Goal: Transaction & Acquisition: Purchase product/service

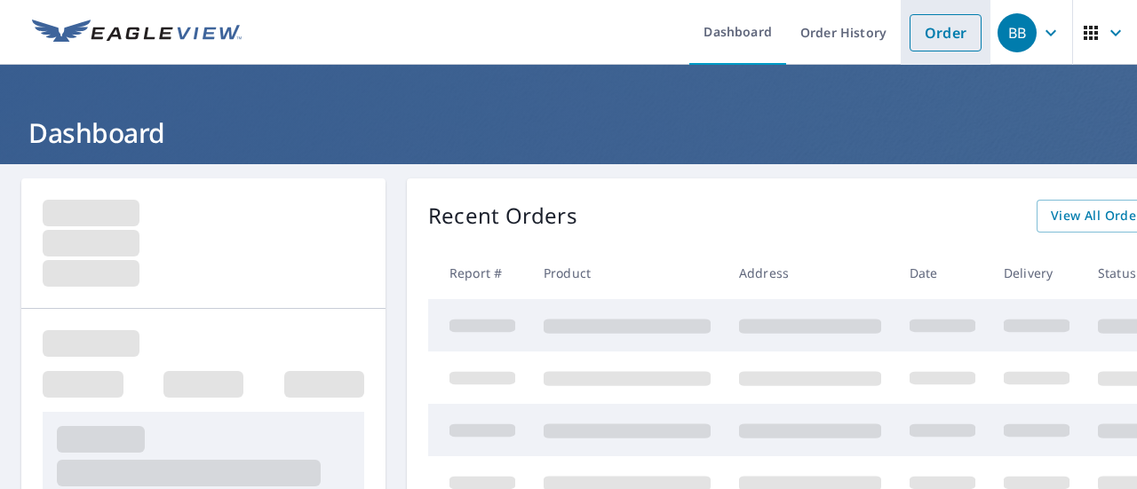
click at [944, 45] on link "Order" at bounding box center [945, 32] width 72 height 37
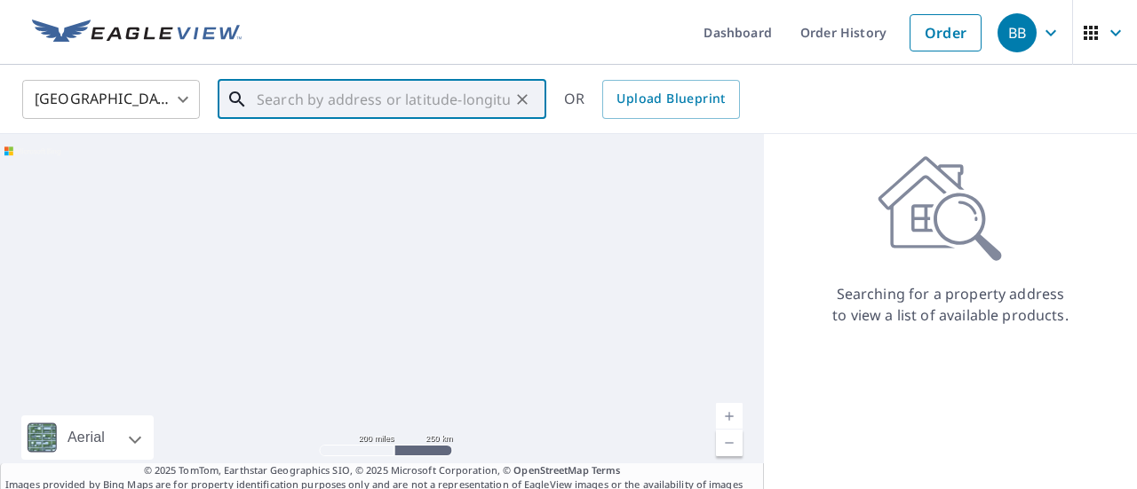
click at [291, 101] on input "text" at bounding box center [383, 100] width 253 height 50
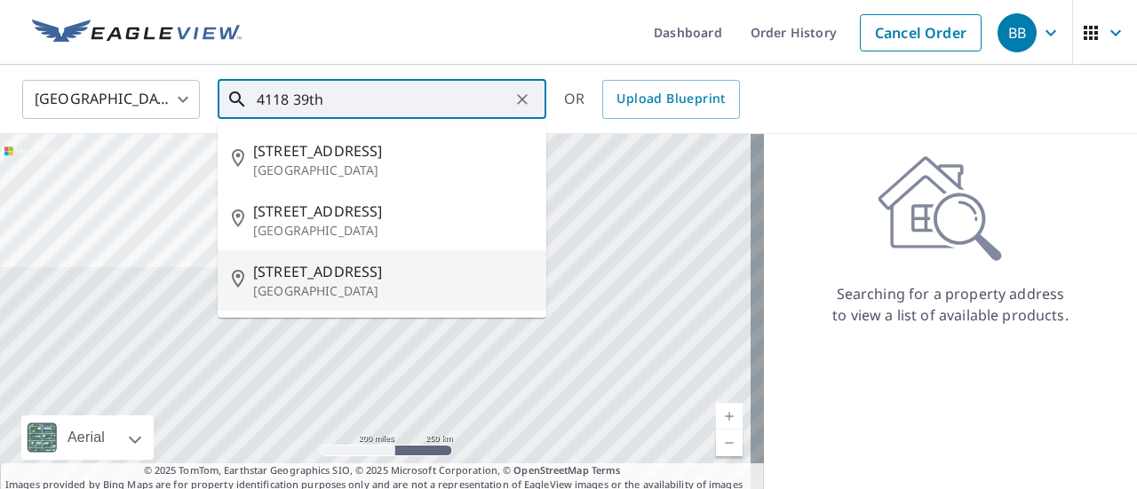
click at [382, 290] on p "[GEOGRAPHIC_DATA]" at bounding box center [392, 291] width 279 height 18
type input "[STREET_ADDRESS][PERSON_NAME]"
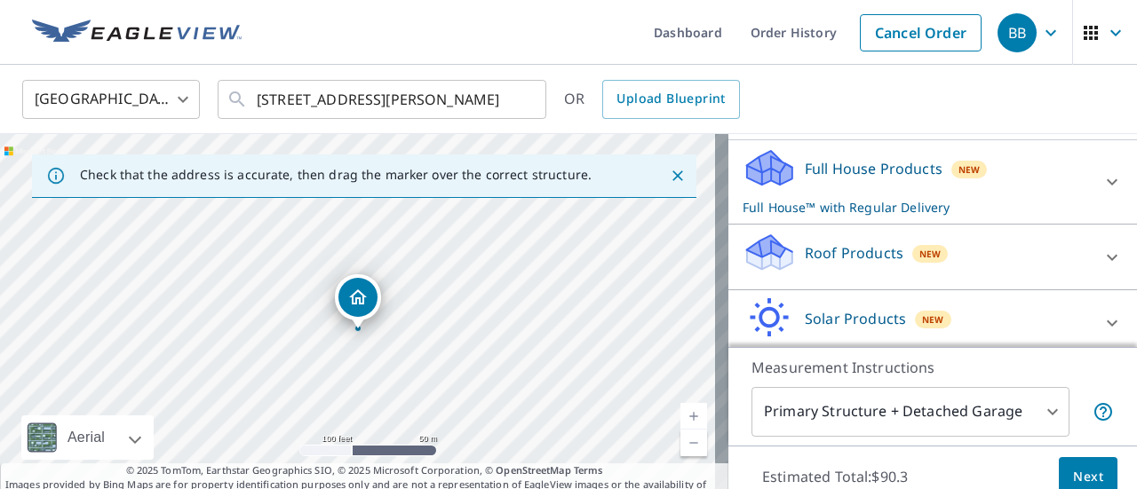
scroll to position [250, 0]
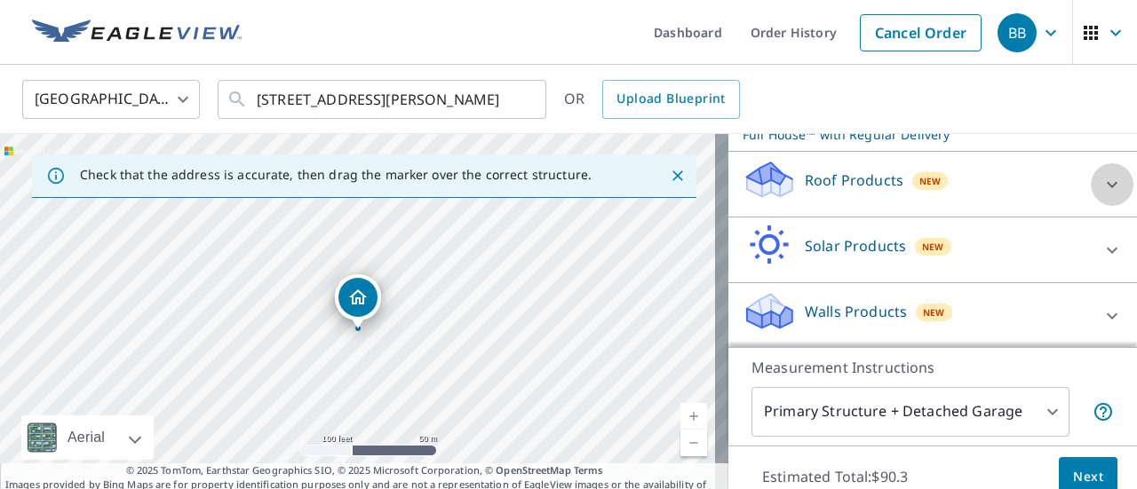
click at [1101, 186] on icon at bounding box center [1111, 184] width 21 height 21
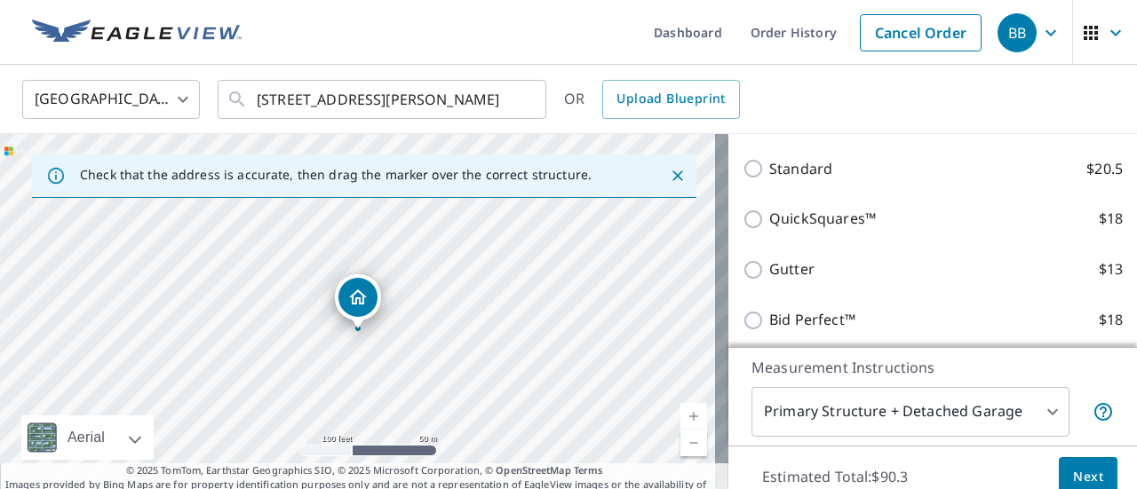
scroll to position [339, 0]
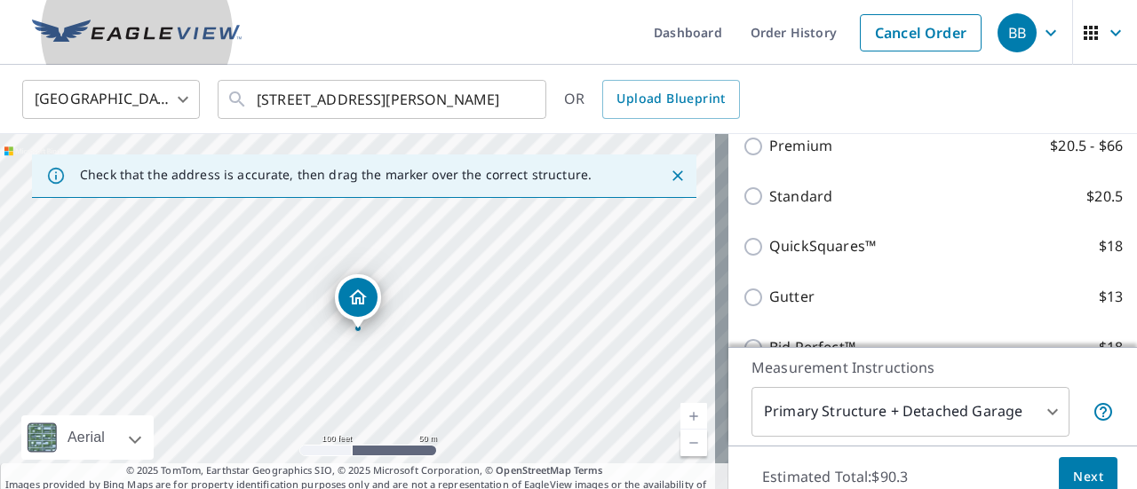
click at [111, 31] on img at bounding box center [137, 33] width 210 height 27
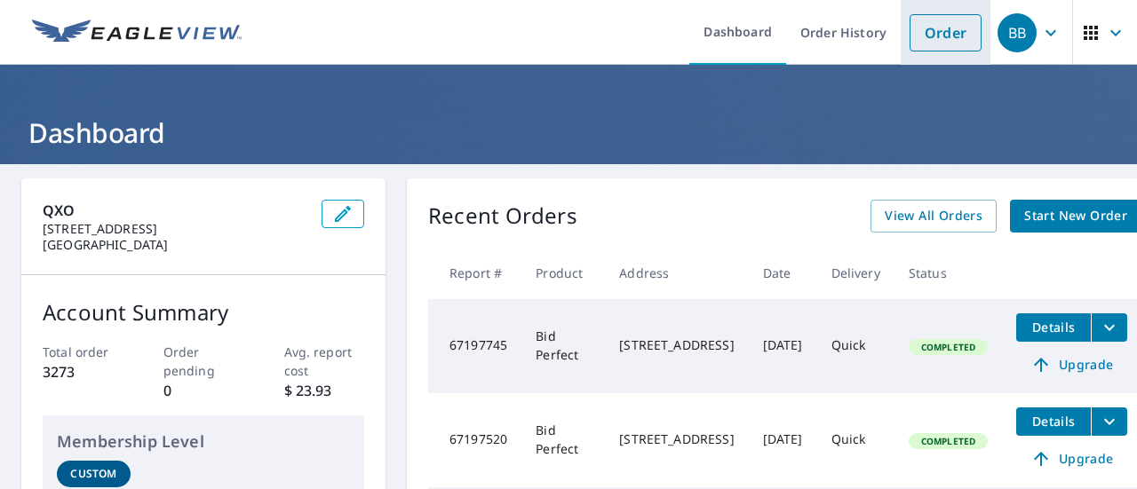
click at [925, 37] on link "Order" at bounding box center [945, 32] width 72 height 37
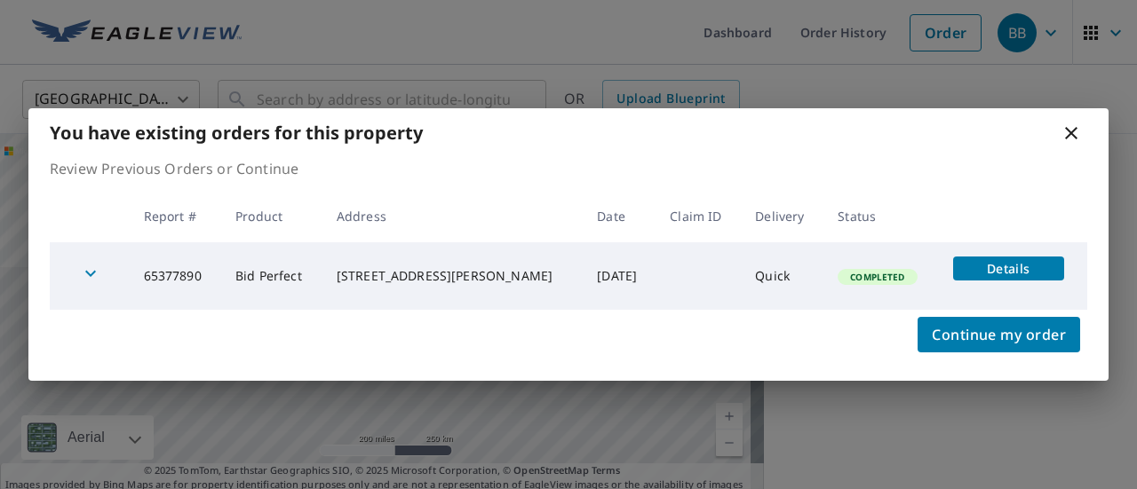
click at [974, 266] on span "Details" at bounding box center [1009, 268] width 90 height 17
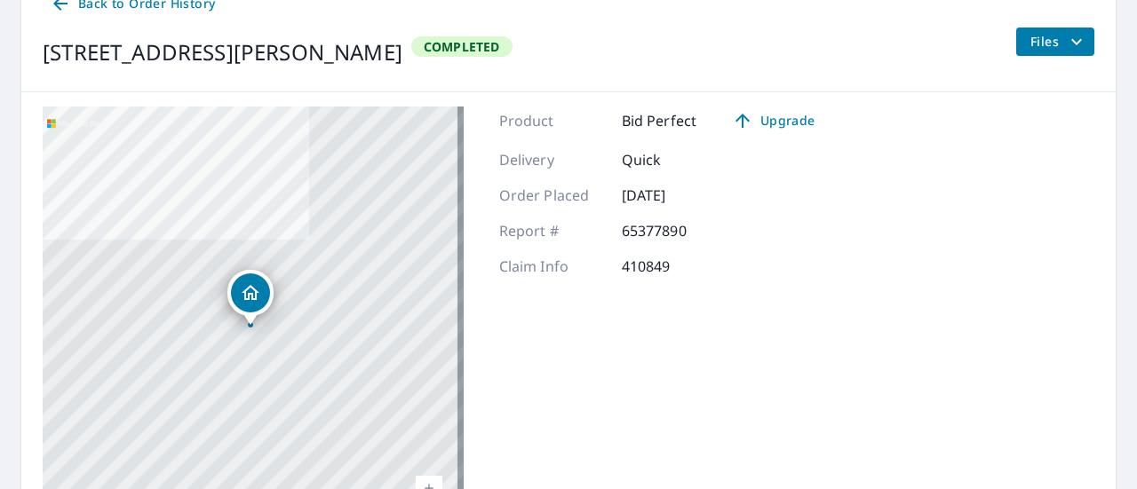
scroll to position [178, 0]
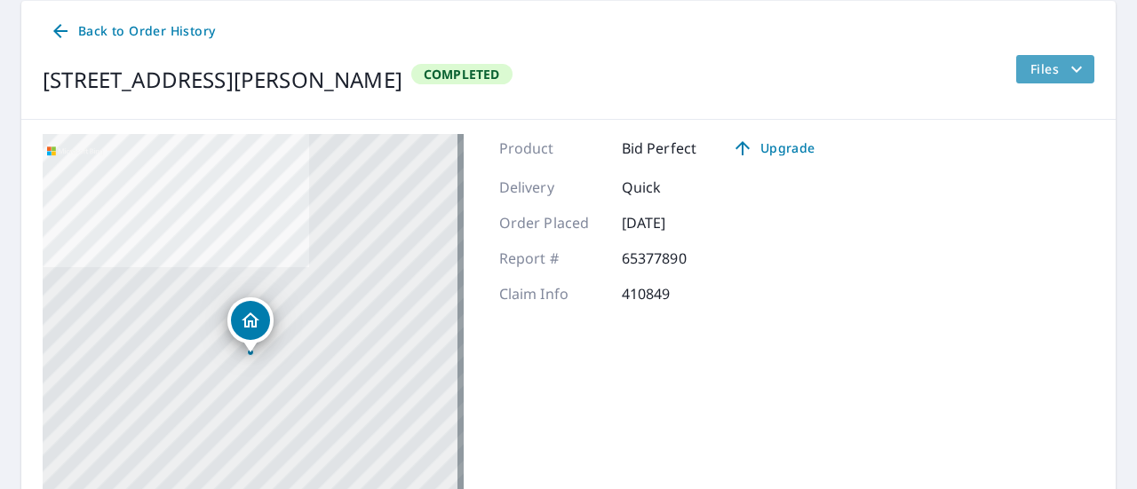
click at [1036, 70] on span "Files" at bounding box center [1058, 69] width 57 height 21
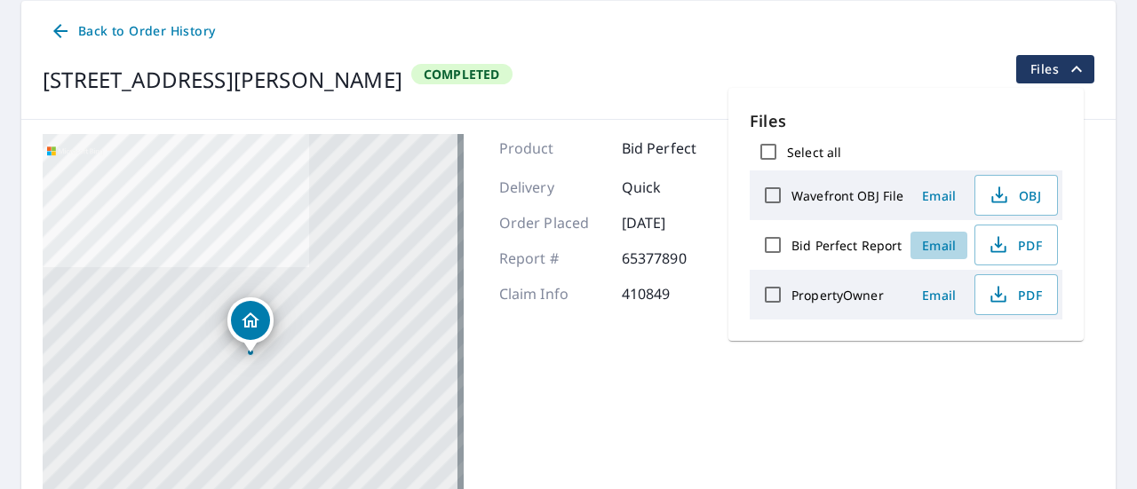
click at [941, 249] on span "Email" at bounding box center [938, 245] width 43 height 17
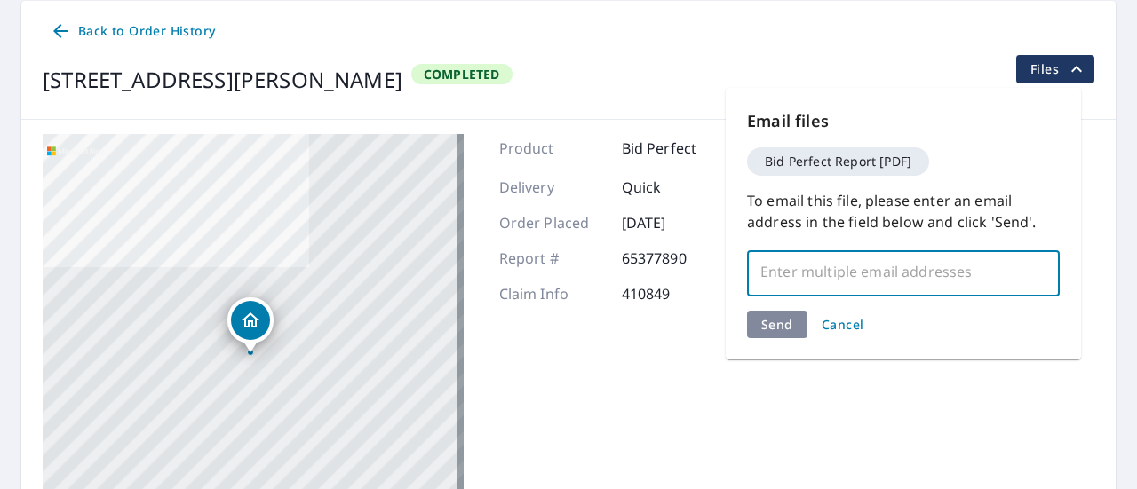
click at [923, 280] on input "text" at bounding box center [890, 272] width 270 height 34
type input "[PERSON_NAME][EMAIL_ADDRESS][PERSON_NAME][DOMAIN_NAME]"
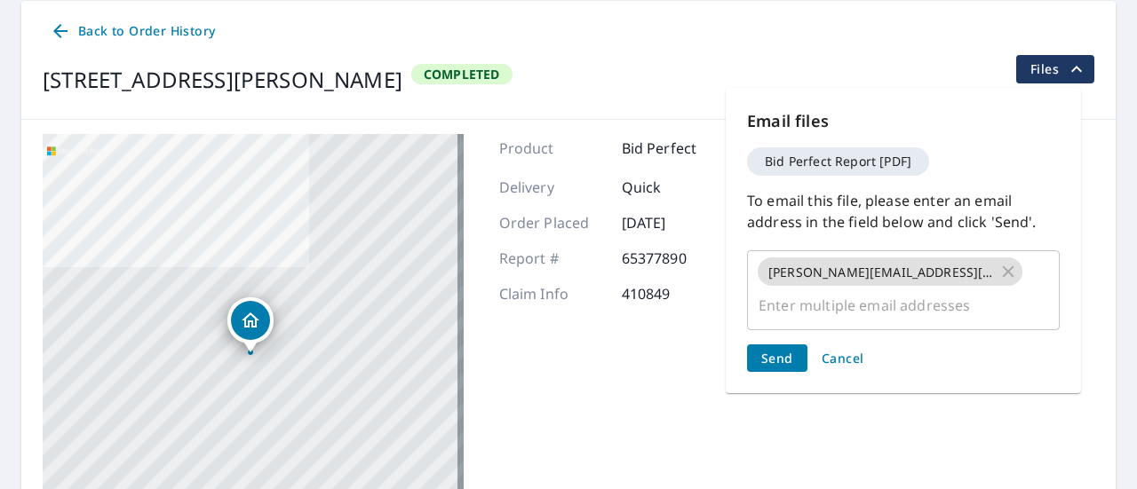
click at [773, 345] on div "Send Cancel" at bounding box center [903, 359] width 313 height 28
click at [779, 350] on span "Send" at bounding box center [777, 358] width 32 height 17
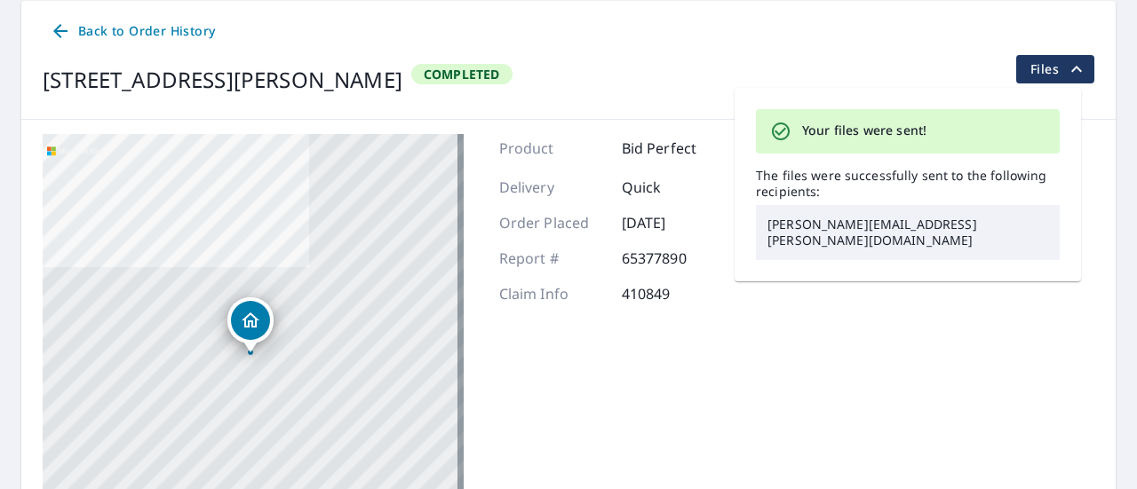
click at [779, 326] on div "Product Bid Perfect Upgrade Delivery Quick Order Placed [DATE] Report # 6537789…" at bounding box center [664, 356] width 330 height 444
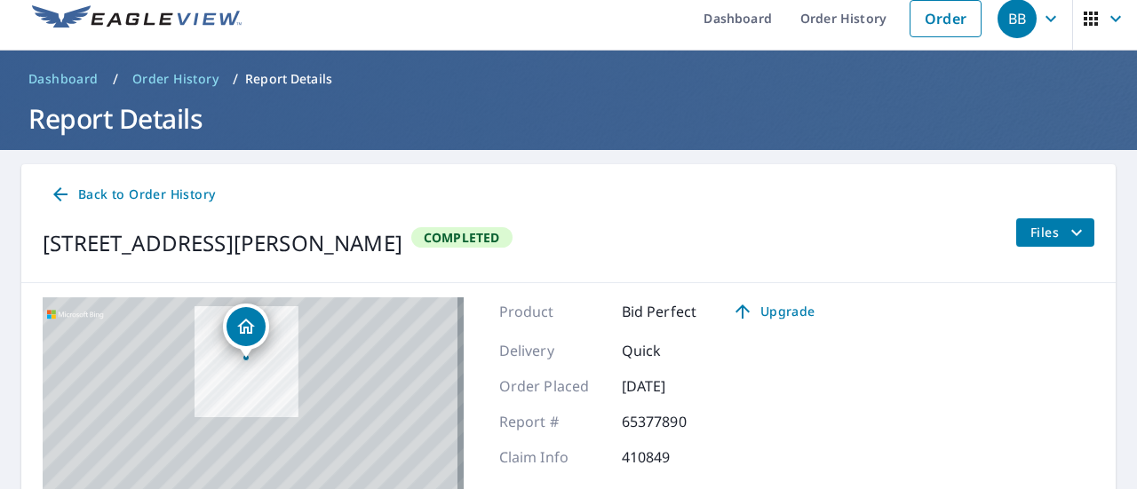
scroll to position [0, 0]
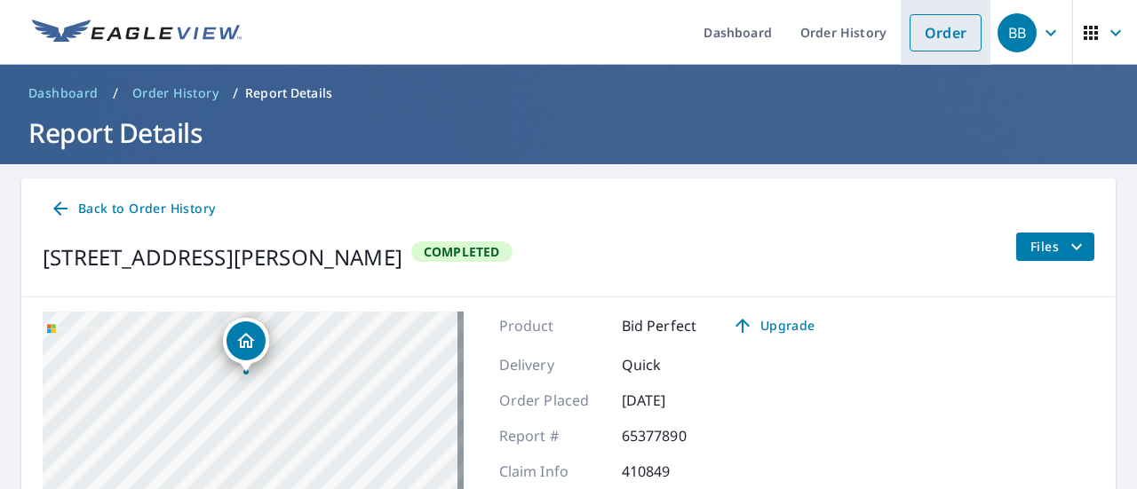
click at [901, 39] on li "Order" at bounding box center [946, 32] width 90 height 65
click at [918, 40] on link "Order" at bounding box center [945, 32] width 72 height 37
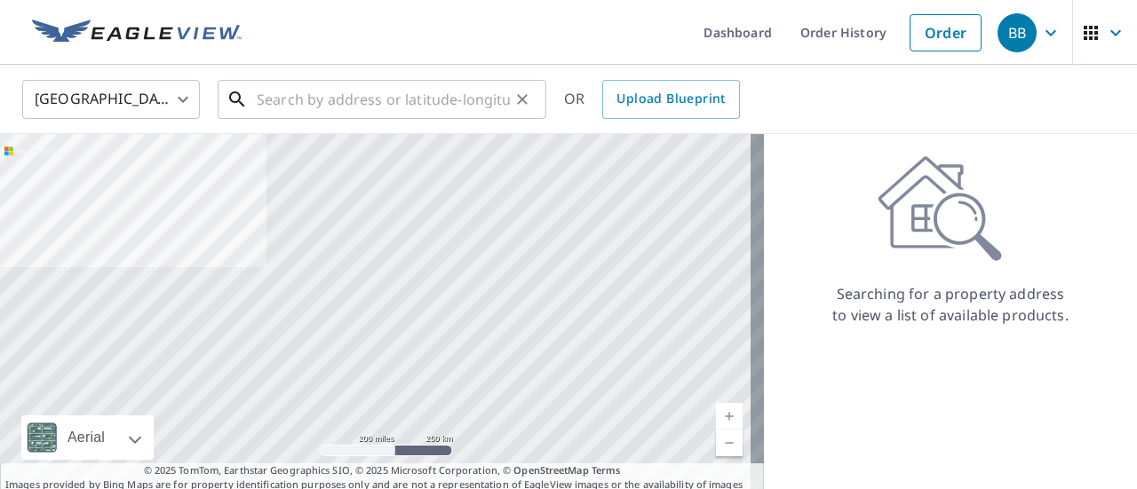
click at [339, 104] on input "text" at bounding box center [383, 100] width 253 height 50
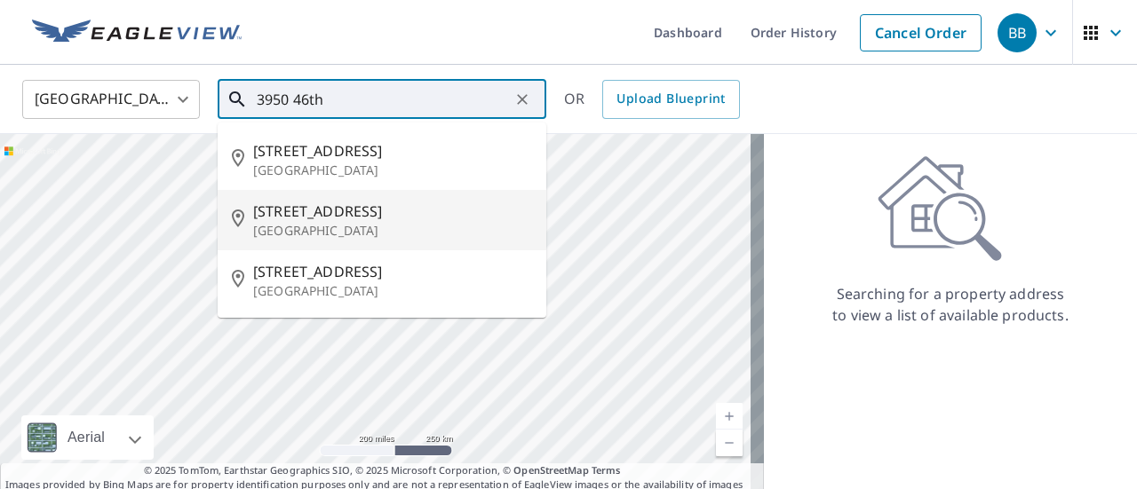
click at [412, 242] on li "[STREET_ADDRESS]" at bounding box center [382, 220] width 329 height 60
type input "[STREET_ADDRESS]"
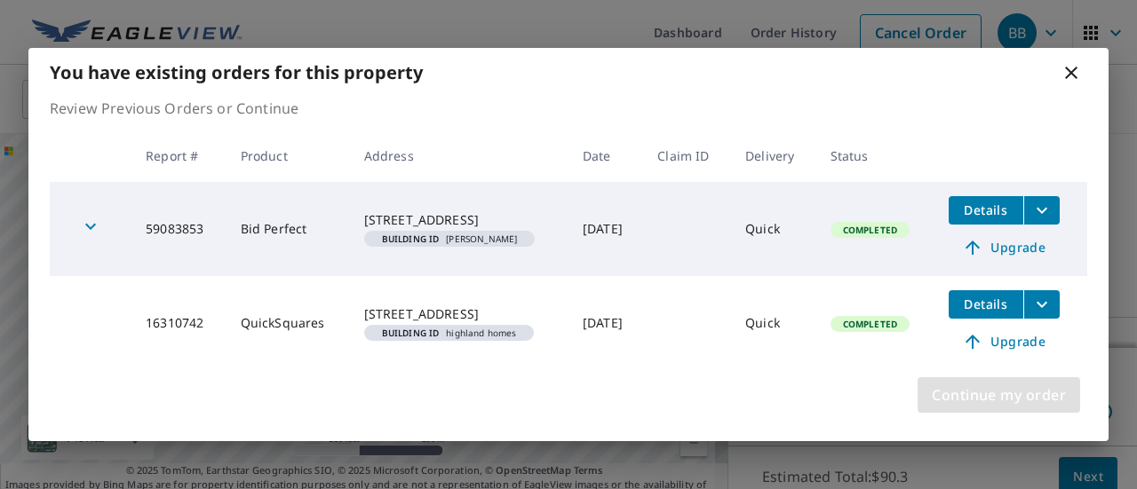
click at [1006, 387] on span "Continue my order" at bounding box center [999, 395] width 134 height 25
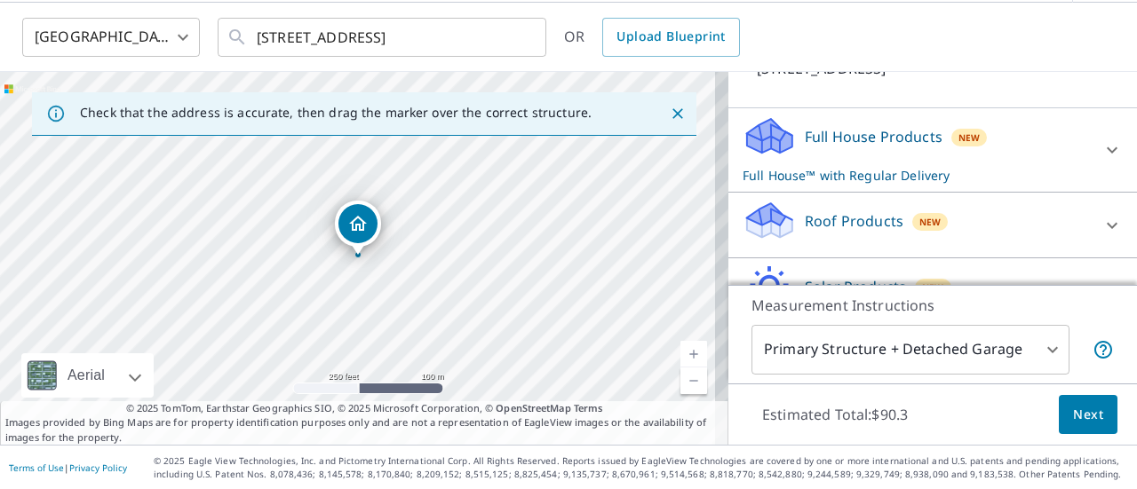
scroll to position [250, 0]
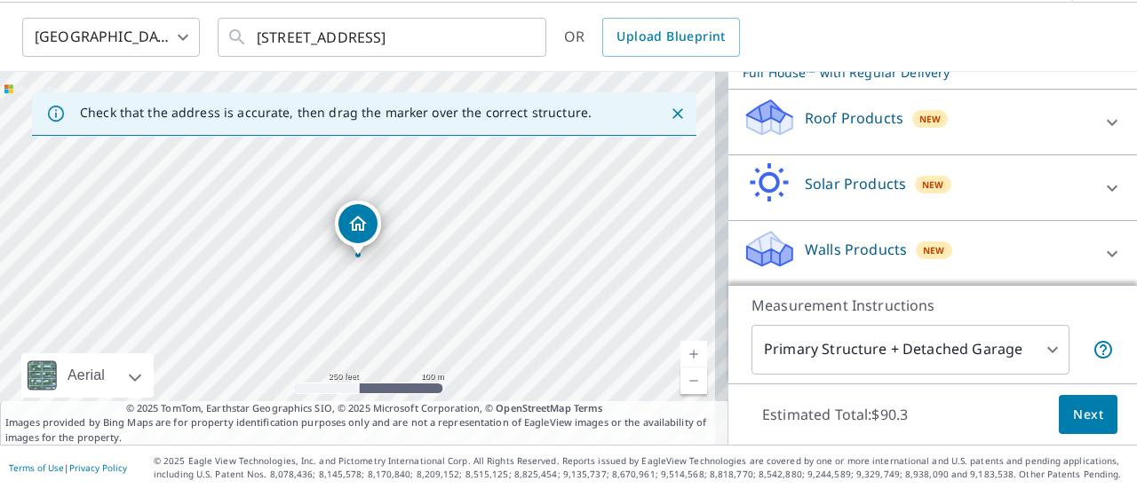
click at [879, 123] on p "Roof Products" at bounding box center [854, 117] width 99 height 21
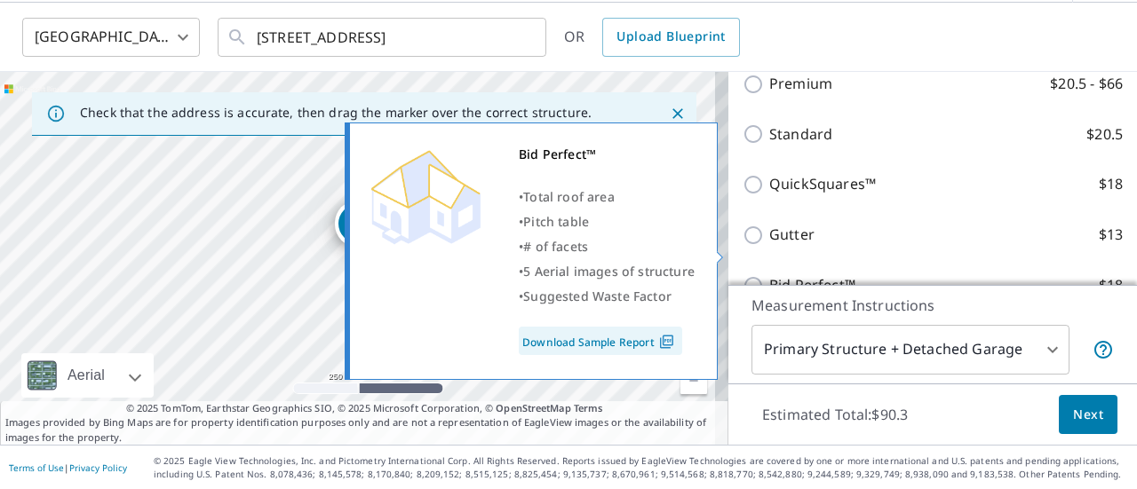
scroll to position [428, 0]
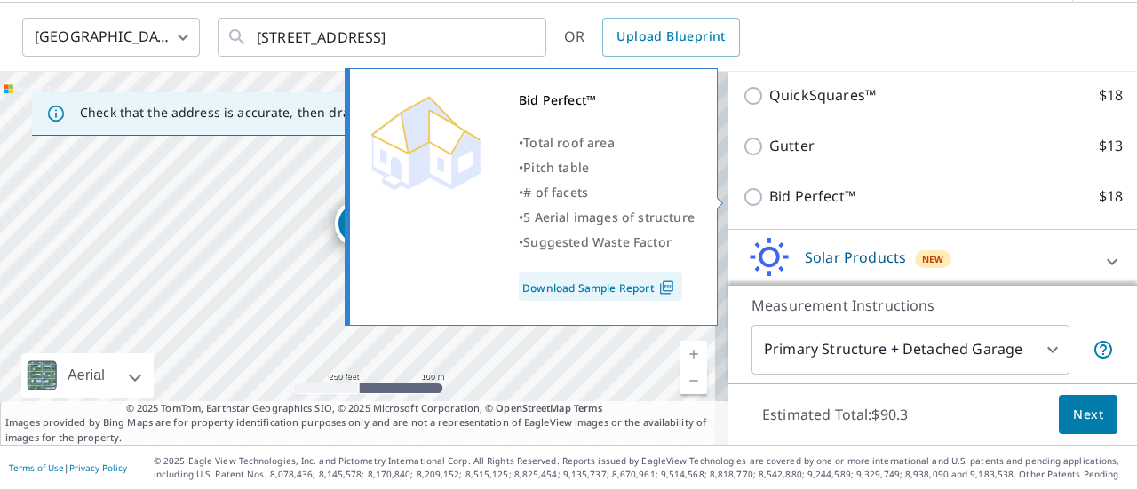
click at [743, 195] on input "Bid Perfect™ $18" at bounding box center [756, 197] width 27 height 21
checkbox input "true"
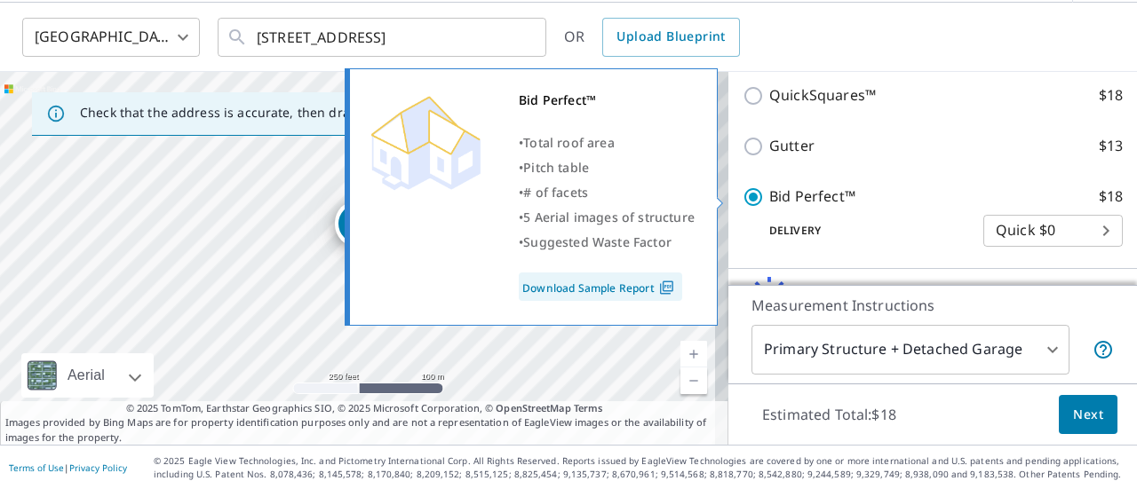
checkbox input "false"
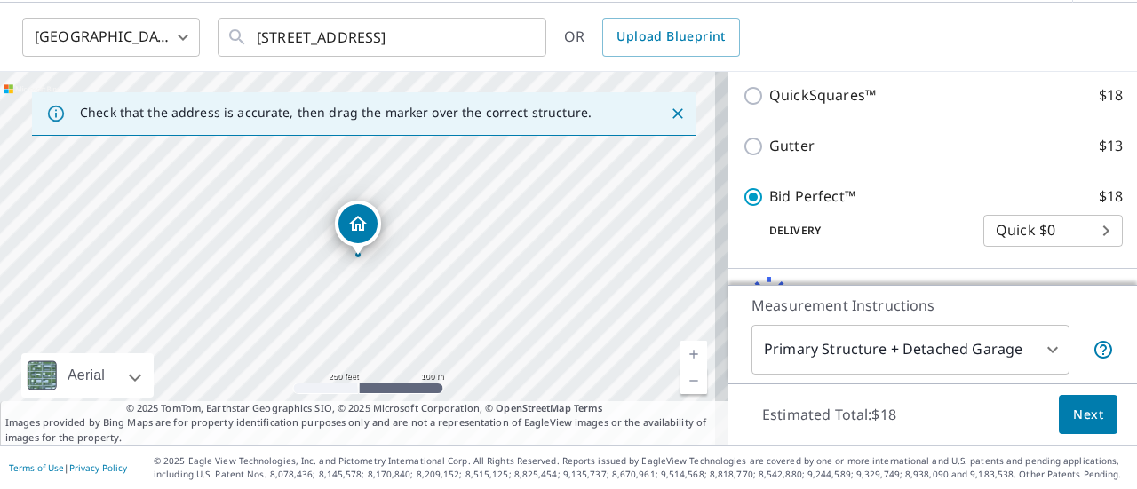
click at [1073, 411] on span "Next" at bounding box center [1088, 415] width 30 height 22
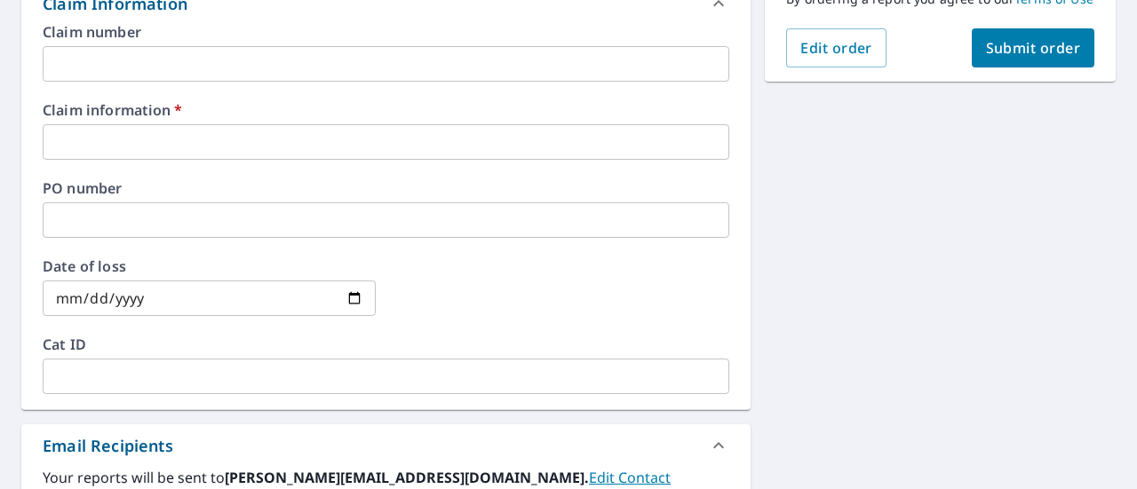
scroll to position [506, 0]
click at [143, 145] on input "text" at bounding box center [386, 142] width 687 height 36
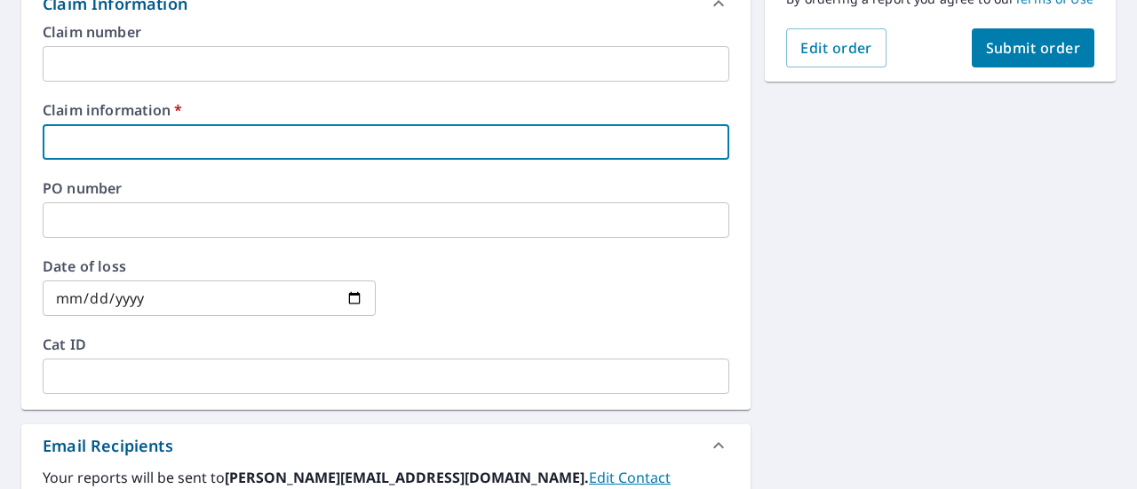
type input "410849"
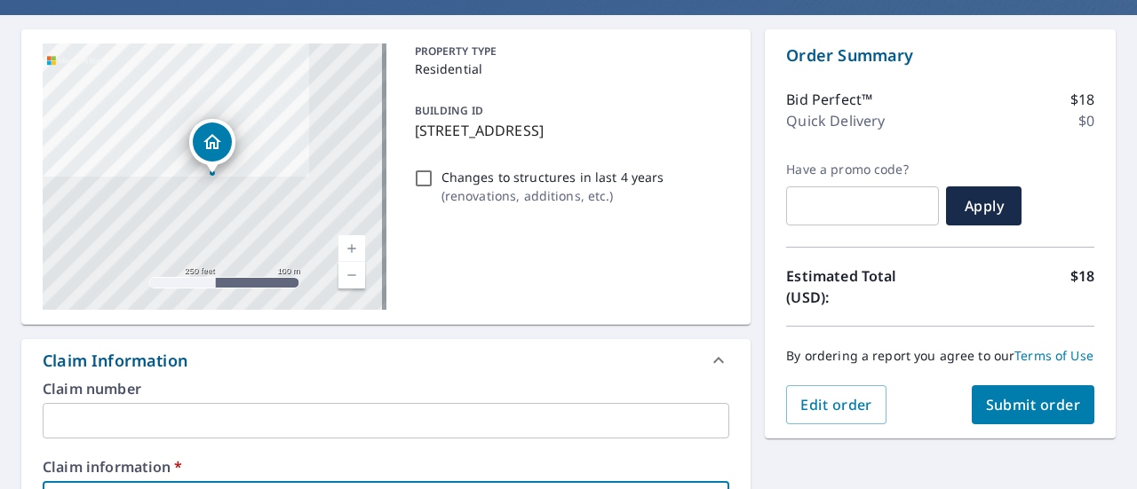
scroll to position [329, 0]
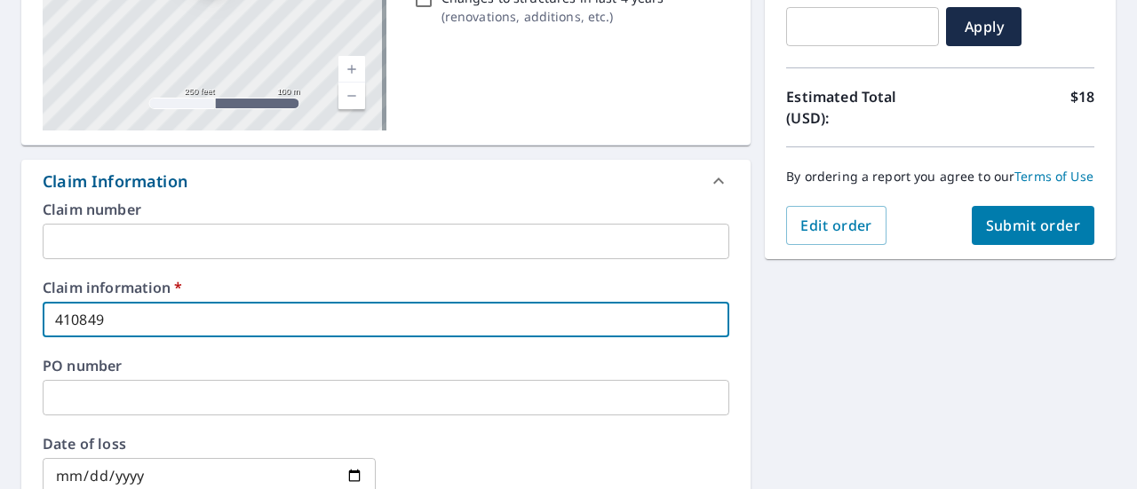
click at [997, 235] on span "Submit order" at bounding box center [1033, 226] width 95 height 20
checkbox input "true"
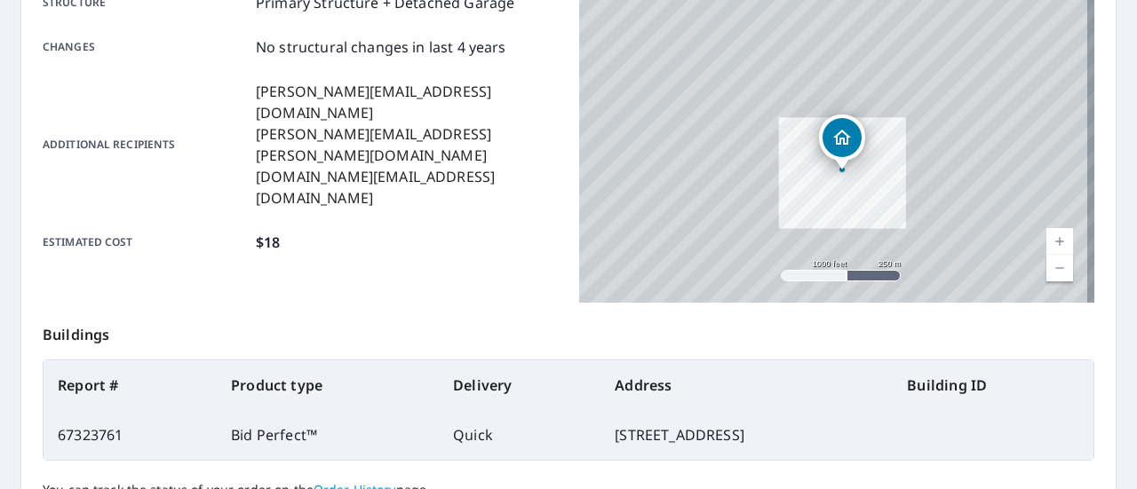
scroll to position [554, 0]
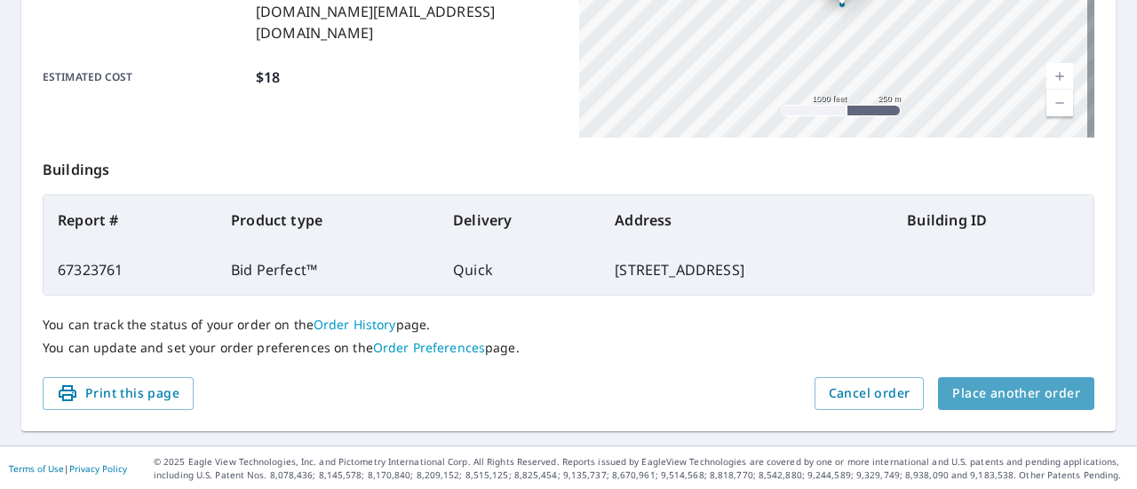
click at [1014, 402] on span "Place another order" at bounding box center [1016, 394] width 128 height 22
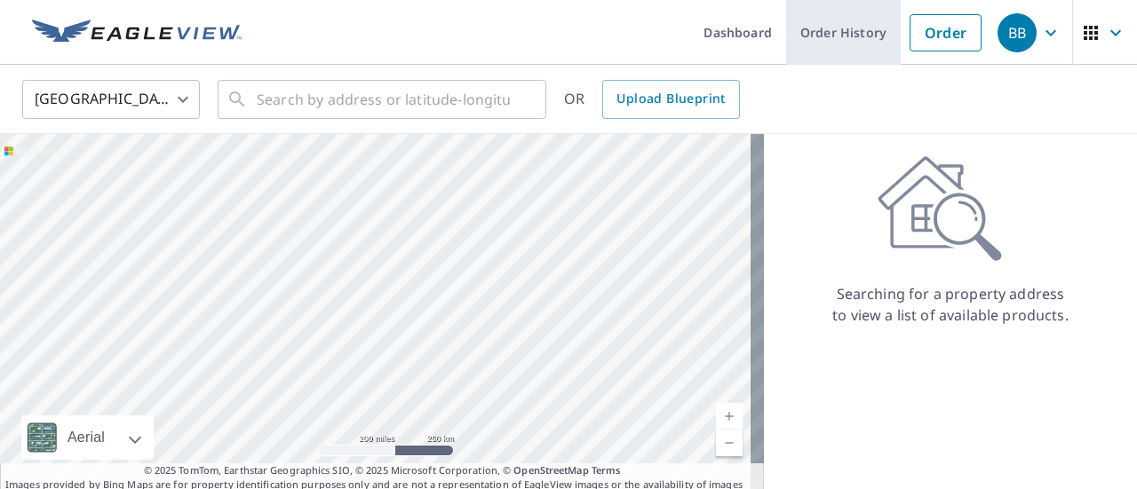
click at [845, 36] on link "Order History" at bounding box center [843, 32] width 115 height 65
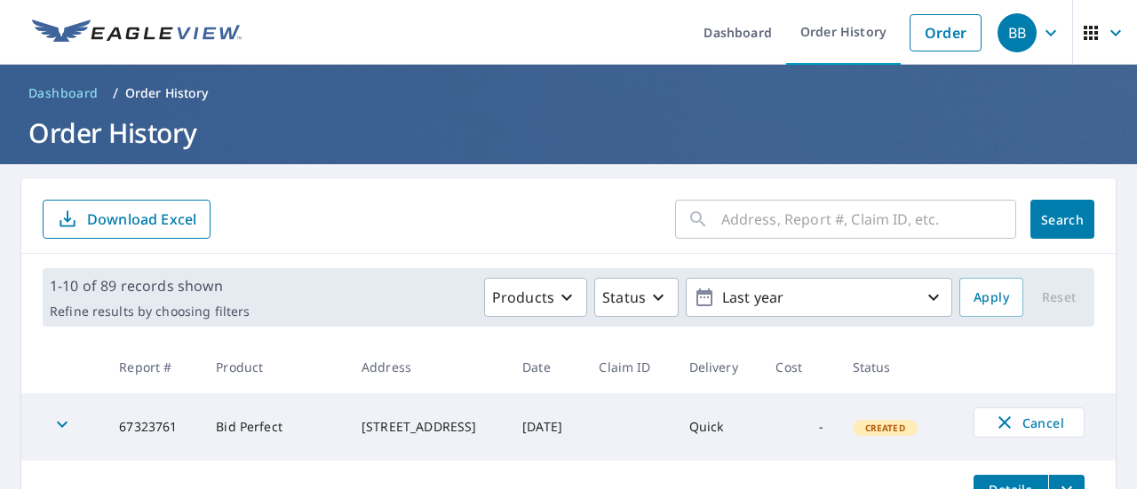
click at [778, 216] on input "text" at bounding box center [868, 220] width 295 height 50
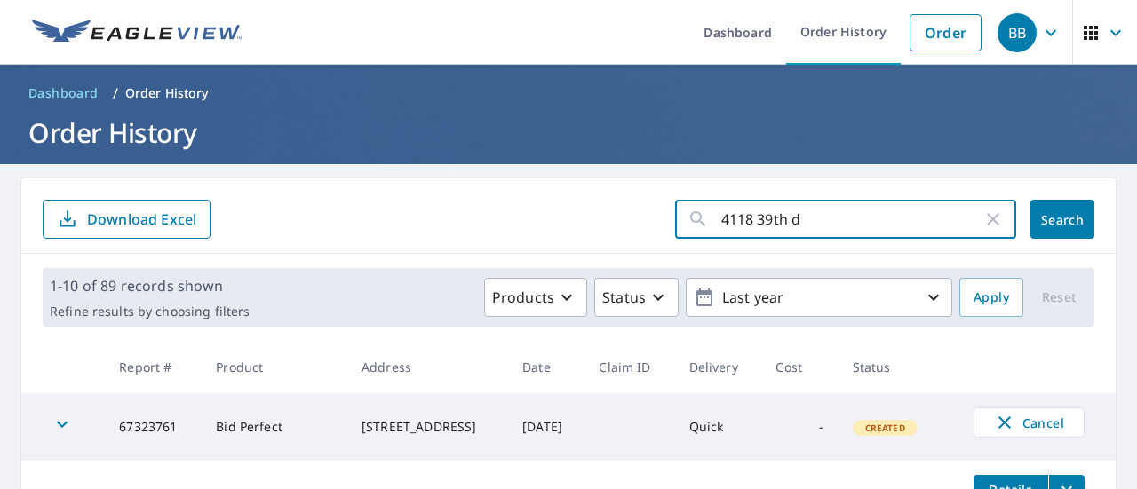
type input "[STREET_ADDRESS]"
click button "Search" at bounding box center [1062, 219] width 64 height 39
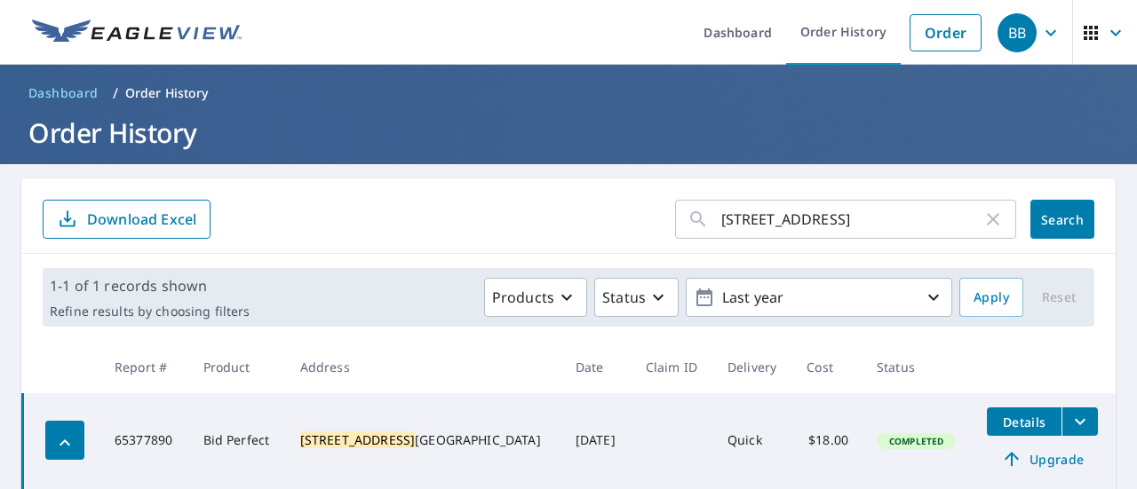
scroll to position [89, 0]
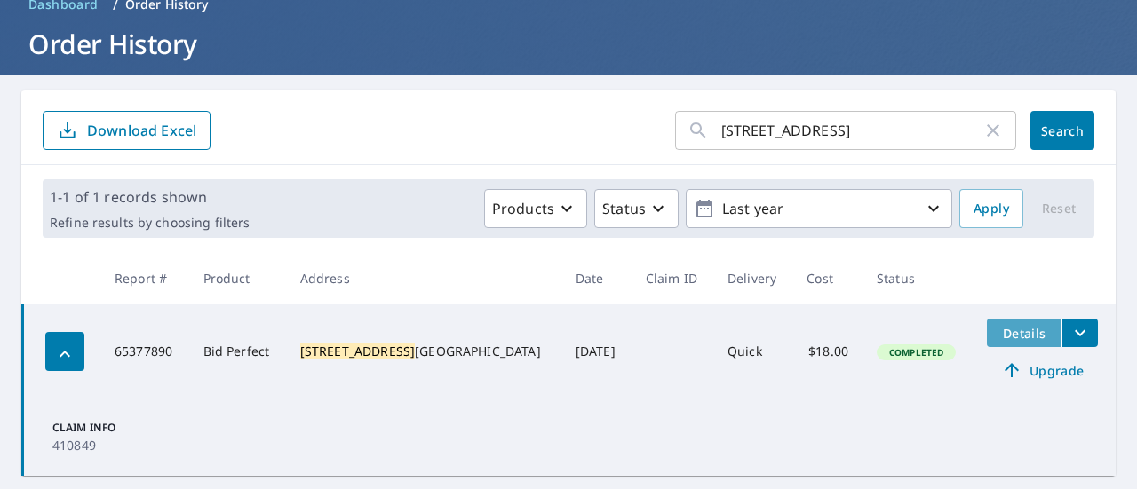
click at [1009, 341] on button "Details" at bounding box center [1024, 333] width 75 height 28
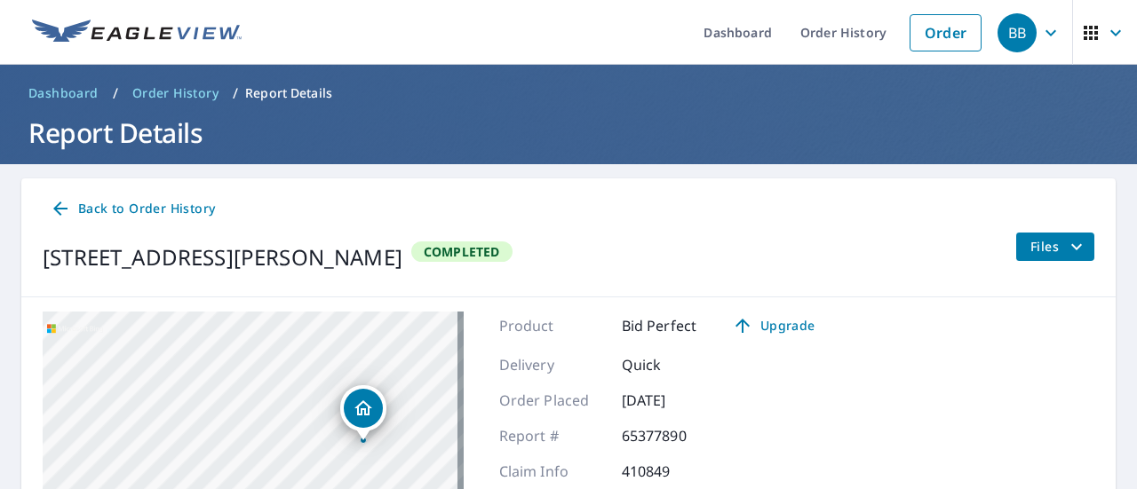
click at [1043, 230] on div "Back to Order History [STREET_ADDRESS][PERSON_NAME] Completed Files" at bounding box center [568, 238] width 1094 height 119
click at [1043, 244] on span "Files" at bounding box center [1058, 246] width 57 height 21
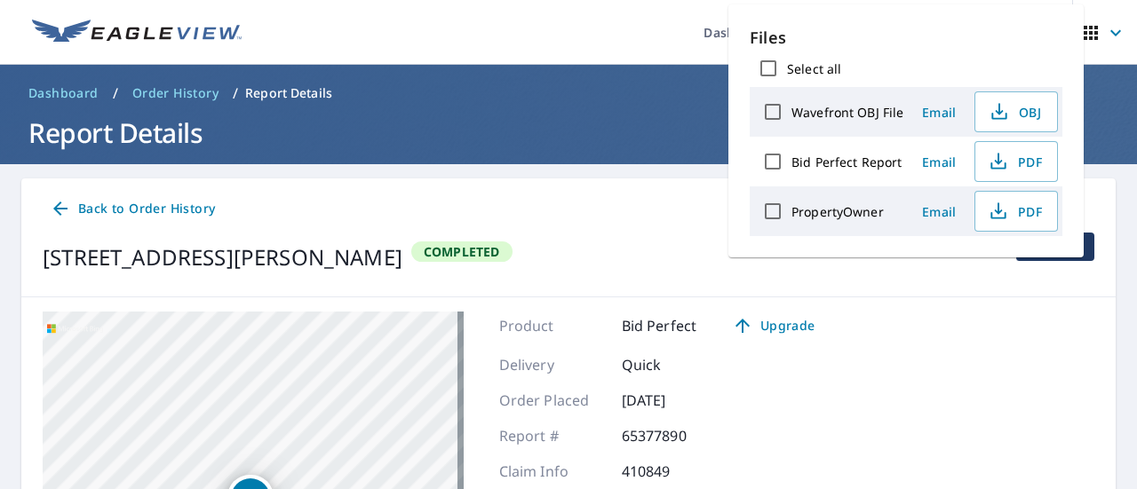
click at [767, 159] on input "Bid Perfect Report" at bounding box center [772, 161] width 37 height 37
checkbox input "true"
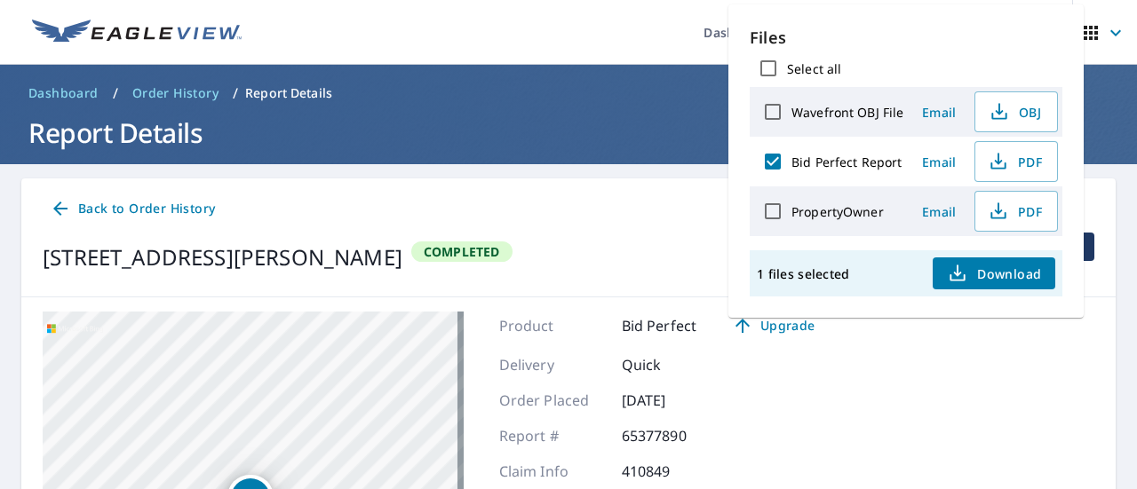
click at [769, 209] on input "PropertyOwner" at bounding box center [772, 211] width 37 height 37
click at [987, 273] on span "Download" at bounding box center [994, 273] width 94 height 21
click at [775, 211] on input "PropertyOwner" at bounding box center [772, 211] width 37 height 37
checkbox input "false"
click at [768, 164] on input "Bid Perfect Report" at bounding box center [772, 161] width 37 height 37
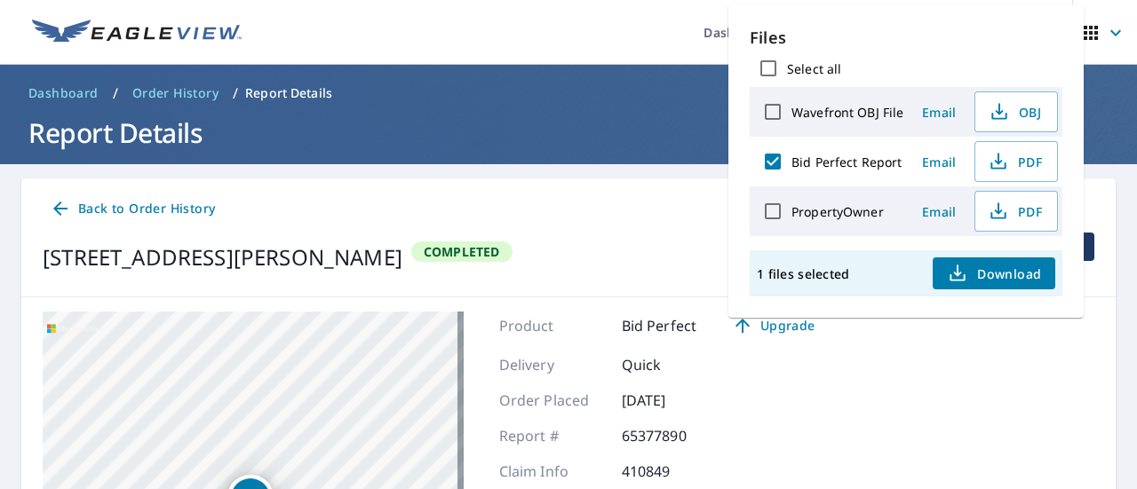
checkbox input "false"
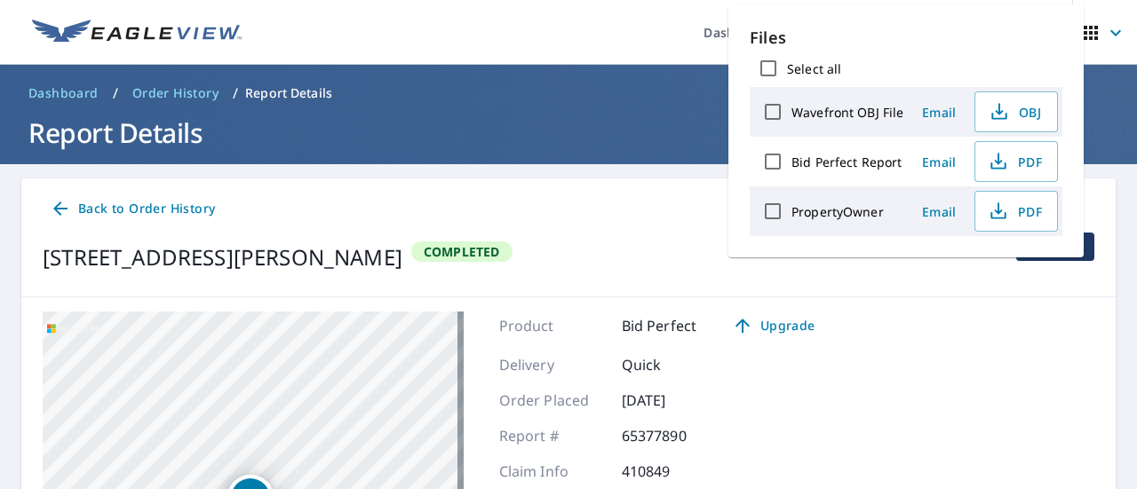
click at [851, 209] on label "PropertyOwner" at bounding box center [837, 211] width 92 height 17
click at [791, 209] on input "PropertyOwner" at bounding box center [772, 211] width 37 height 37
checkbox input "true"
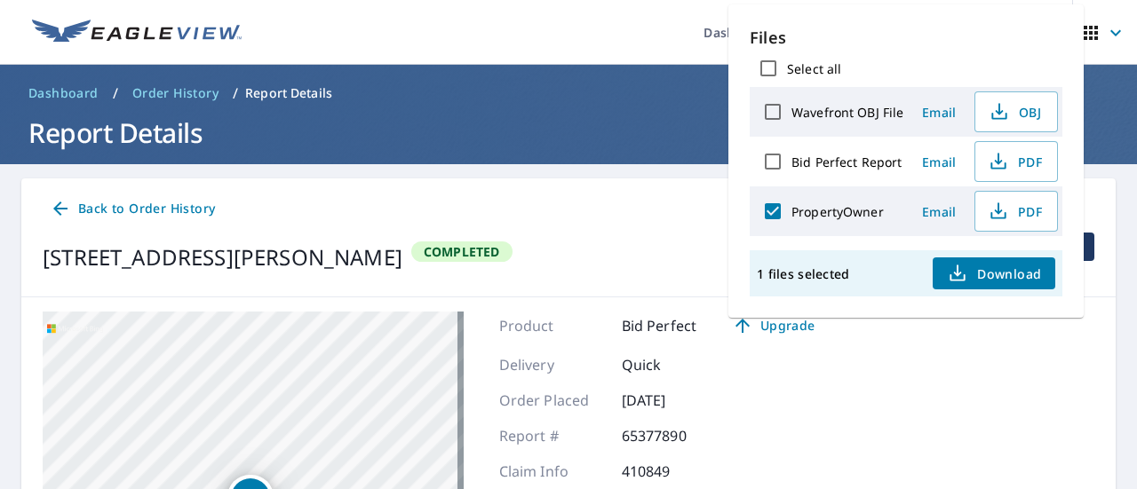
click at [817, 108] on label "Wavefront OBJ File" at bounding box center [847, 112] width 112 height 17
click at [791, 108] on input "Wavefront OBJ File" at bounding box center [772, 111] width 37 height 37
checkbox input "true"
